Goal: Find specific page/section: Find specific page/section

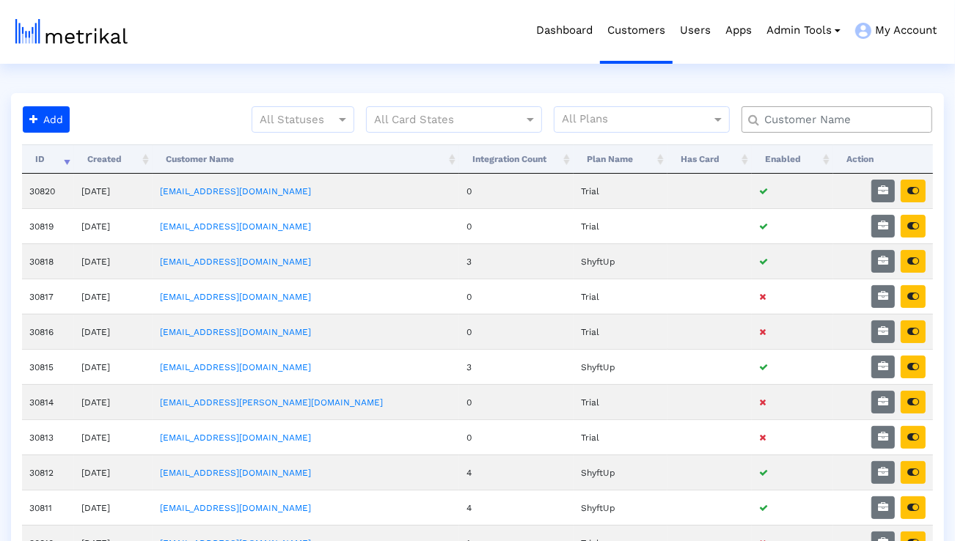
click at [864, 116] on input "text" at bounding box center [840, 119] width 172 height 15
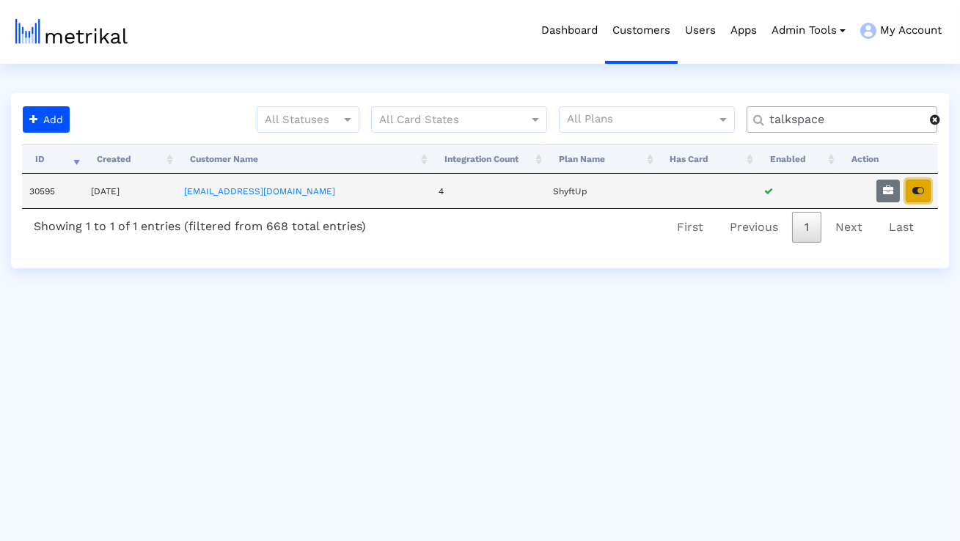
click at [916, 189] on icon "button" at bounding box center [918, 191] width 12 height 10
click at [822, 119] on input "talkspace" at bounding box center [844, 119] width 171 height 15
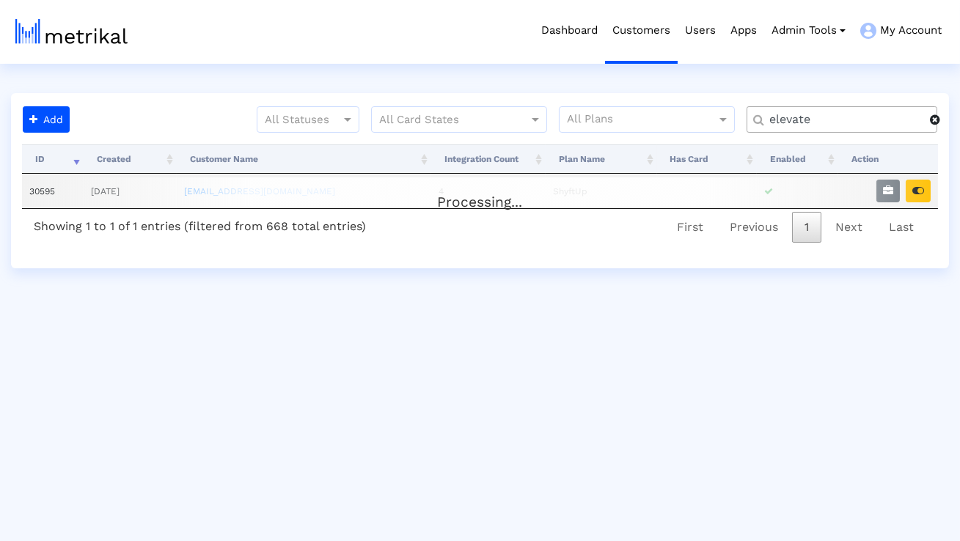
type input "elevate"
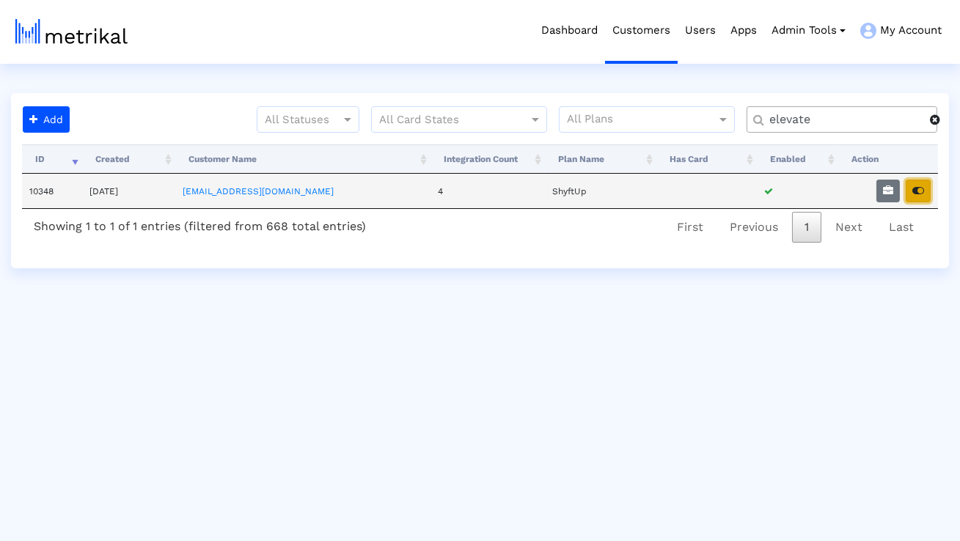
click at [917, 188] on icon "button" at bounding box center [918, 191] width 12 height 10
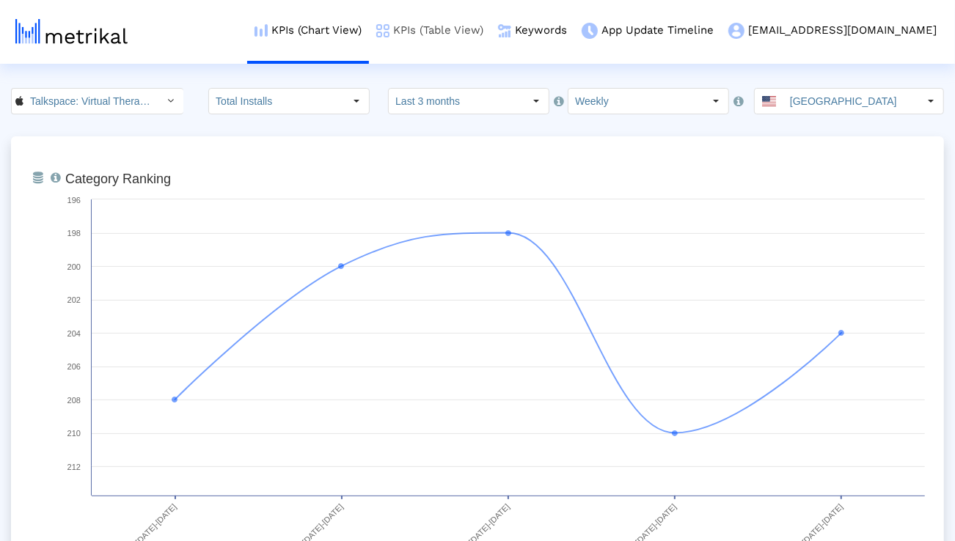
click at [463, 34] on link "KPIs (Table View)" at bounding box center [430, 30] width 122 height 61
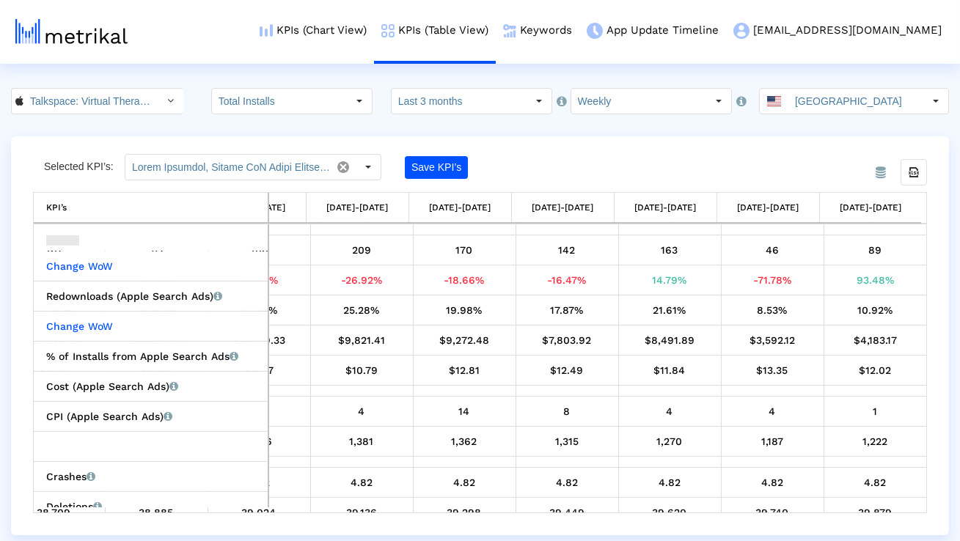
scroll to position [641, 0]
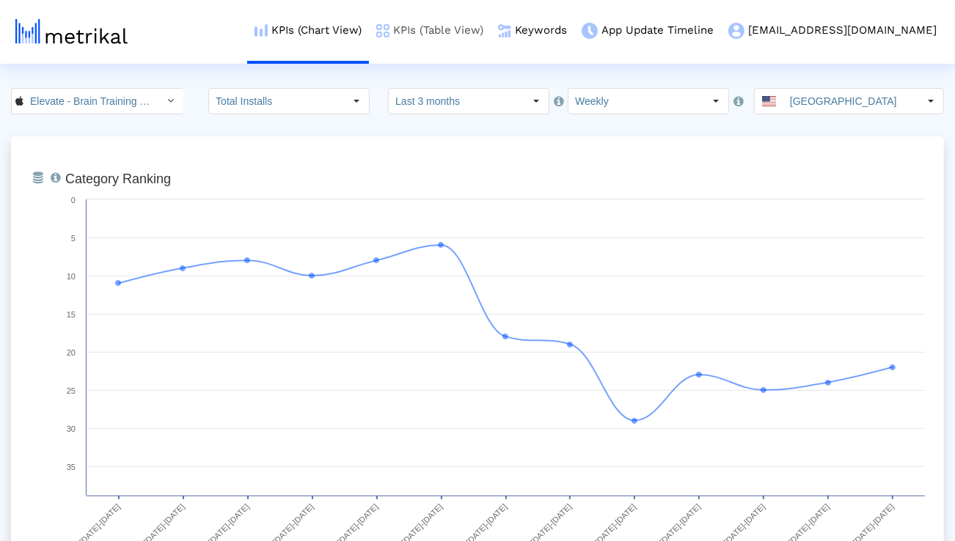
click at [491, 34] on link "KPIs (Table View)" at bounding box center [430, 30] width 122 height 61
